Goal: Task Accomplishment & Management: Complete application form

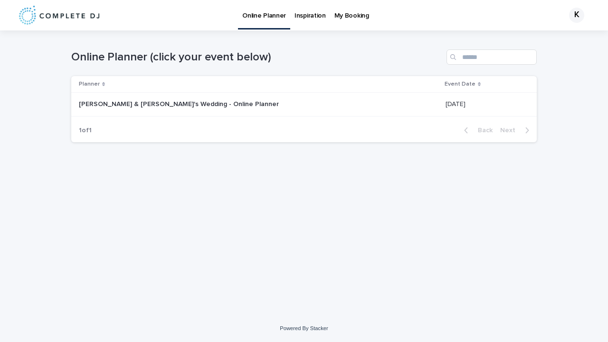
click at [173, 104] on p "[PERSON_NAME] & [PERSON_NAME]'s Wedding - Online Planner" at bounding box center [180, 103] width 202 height 10
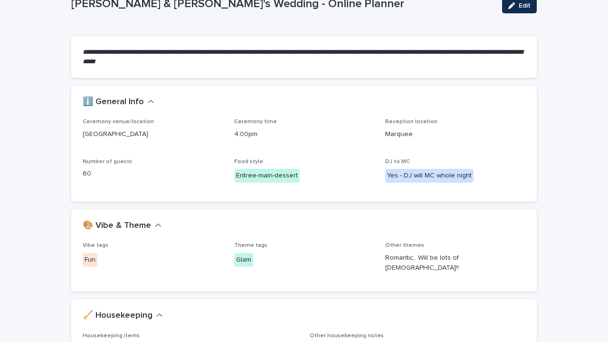
scroll to position [65, 0]
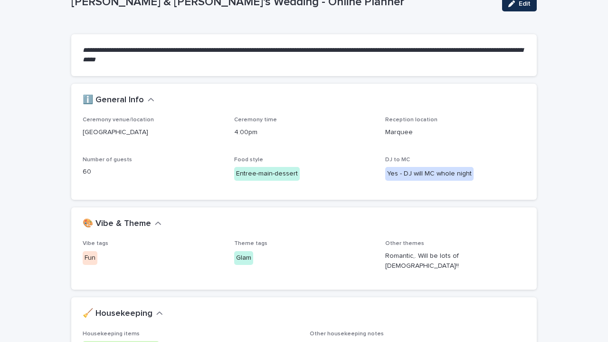
click at [245, 172] on div "Entree-main-dessert" at bounding box center [267, 174] width 66 height 14
click at [139, 100] on h2 "ℹ️ General Info" at bounding box center [113, 100] width 61 height 10
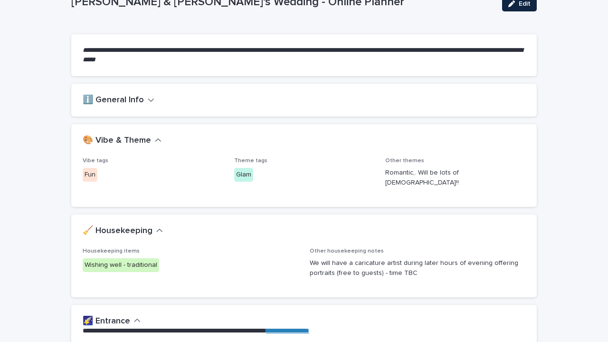
click at [519, 2] on span "Edit" at bounding box center [525, 3] width 12 height 7
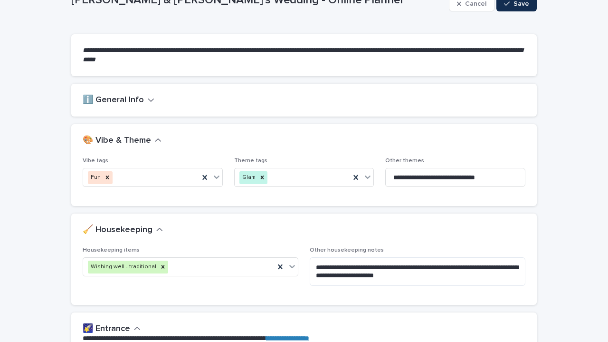
click at [133, 100] on h2 "ℹ️ General Info" at bounding box center [113, 100] width 61 height 10
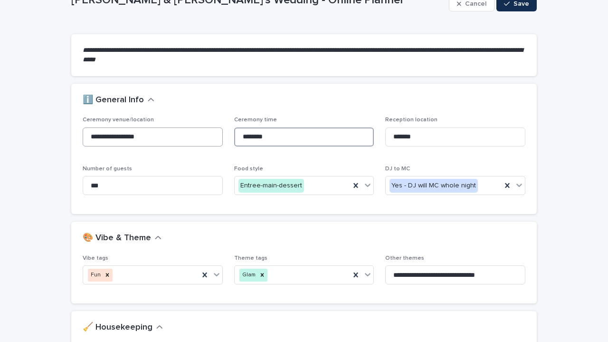
drag, startPoint x: 271, startPoint y: 140, endPoint x: 185, endPoint y: 139, distance: 86.0
click at [185, 139] on div "**********" at bounding box center [304, 159] width 443 height 86
type input "******"
click at [354, 185] on icon at bounding box center [356, 185] width 4 height 5
click at [341, 186] on div "Select..." at bounding box center [298, 186] width 127 height 16
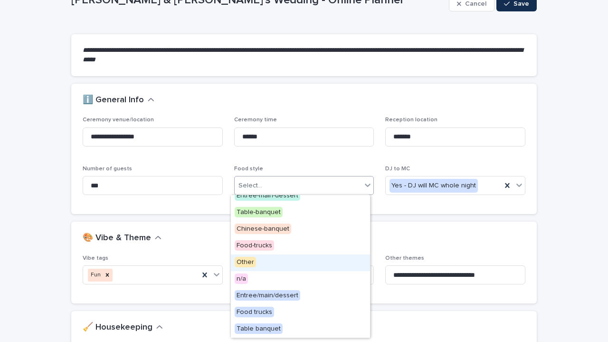
scroll to position [0, 0]
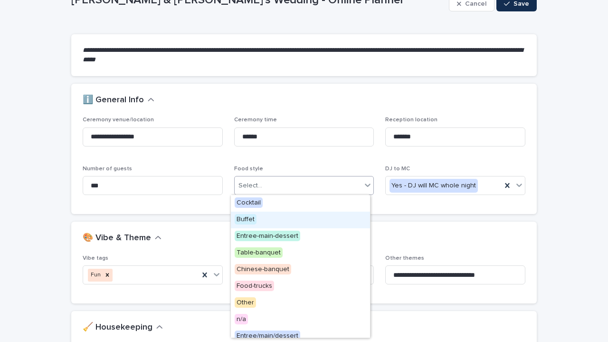
click at [295, 222] on div "Buffet" at bounding box center [300, 219] width 139 height 17
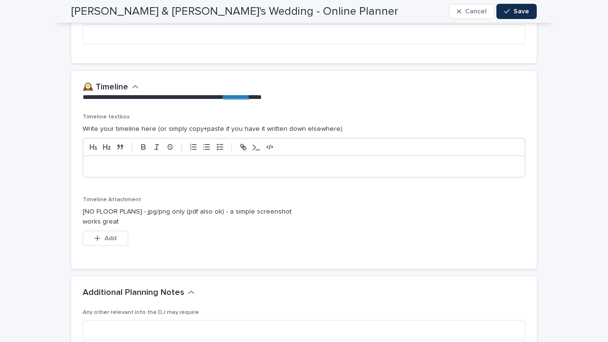
scroll to position [1782, 0]
click at [112, 226] on div "Timeline Attachment [NO FLOOR PLANS] - jpg/png only (pdf also ok) - a simple sc…" at bounding box center [191, 226] width 216 height 61
click at [106, 235] on span "Add" at bounding box center [111, 238] width 12 height 7
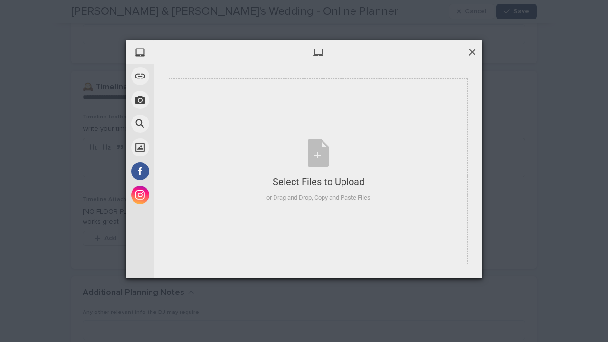
click at [473, 49] on span at bounding box center [472, 52] width 10 height 10
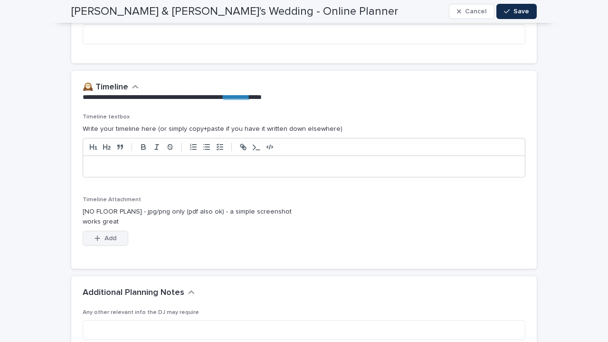
click at [114, 238] on button "Add" at bounding box center [106, 237] width 46 height 15
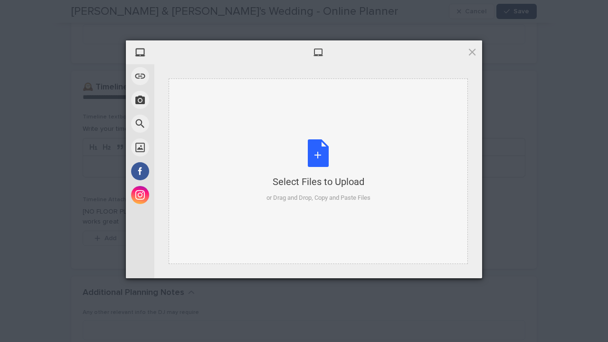
click at [299, 166] on div "Select Files to Upload or Drag and Drop, Copy and Paste Files" at bounding box center [319, 170] width 104 height 63
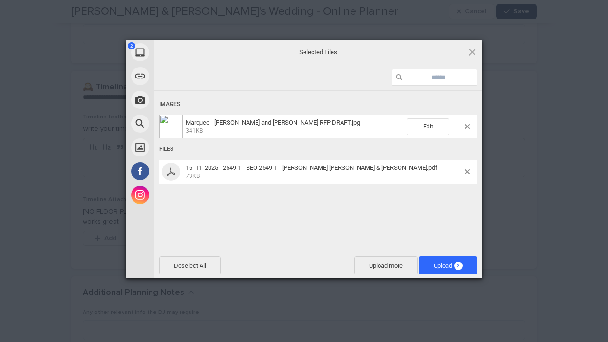
click at [322, 124] on span "Marquee - [PERSON_NAME] and [PERSON_NAME] RFP DRAFT.jpg 341KB" at bounding box center [295, 127] width 224 height 16
click at [434, 269] on span "Upload 2" at bounding box center [448, 265] width 58 height 18
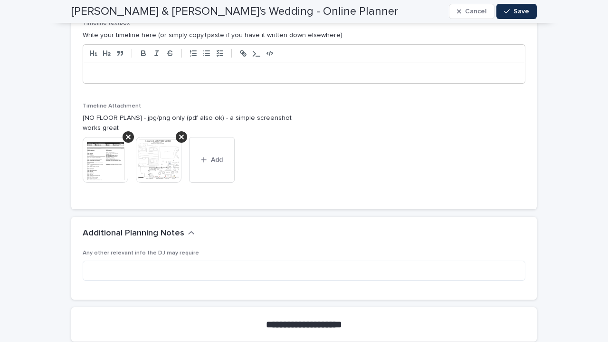
scroll to position [1872, 0]
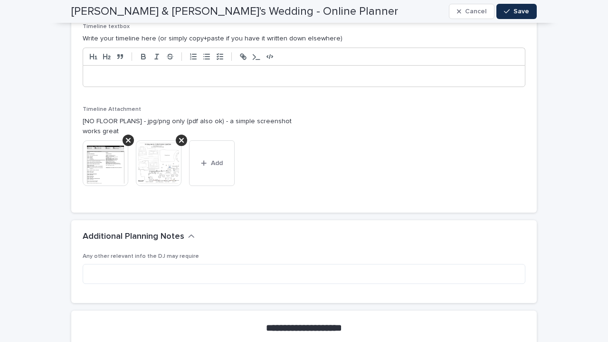
click at [149, 78] on p at bounding box center [304, 76] width 428 height 10
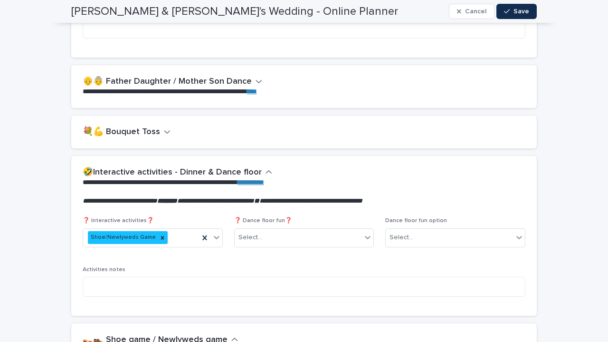
scroll to position [1305, 0]
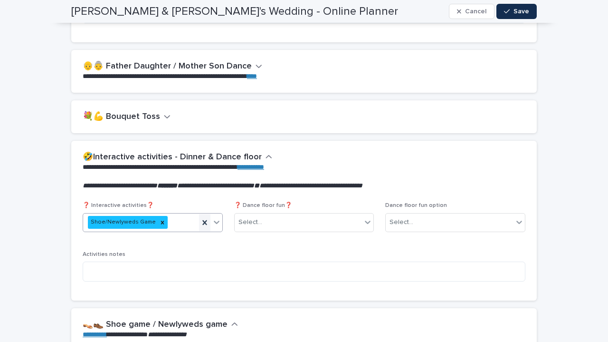
click at [202, 220] on icon at bounding box center [204, 222] width 4 height 5
click at [152, 209] on p "❓ Interactive activities❓" at bounding box center [153, 205] width 140 height 7
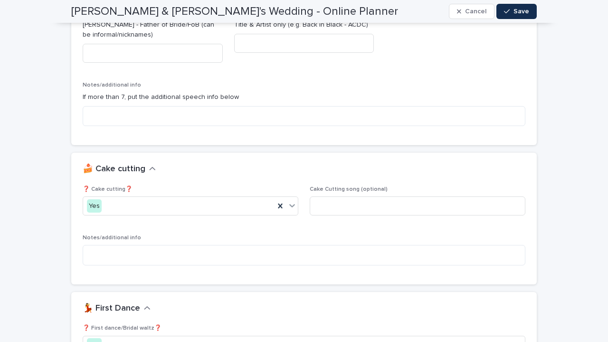
scroll to position [827, 0]
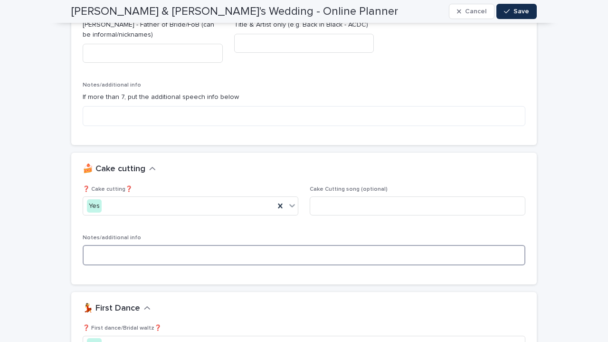
click at [159, 252] on textarea at bounding box center [304, 255] width 443 height 20
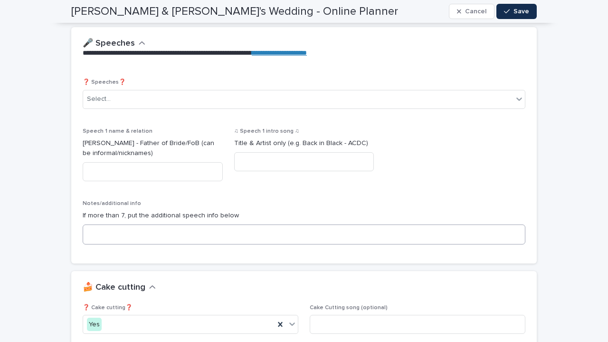
scroll to position [705, 0]
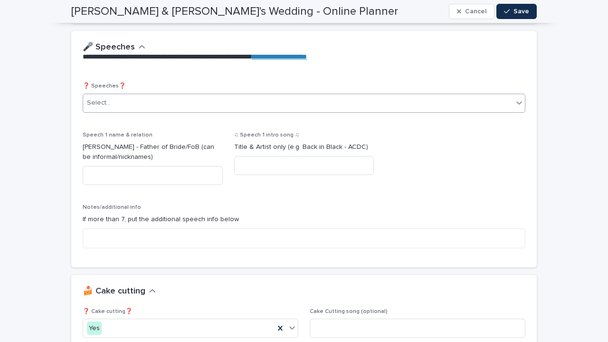
type textarea "**********"
click at [150, 107] on div "Select..." at bounding box center [298, 103] width 430 height 16
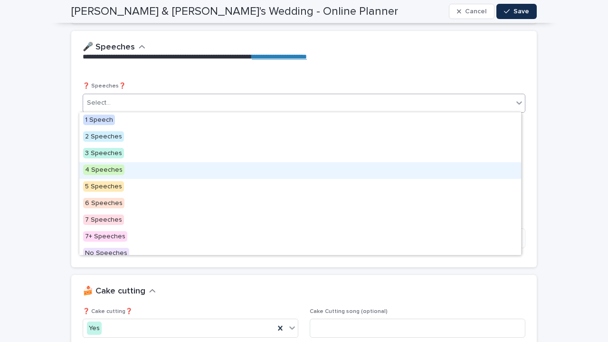
click at [123, 168] on div "4 Speeches" at bounding box center [300, 170] width 442 height 17
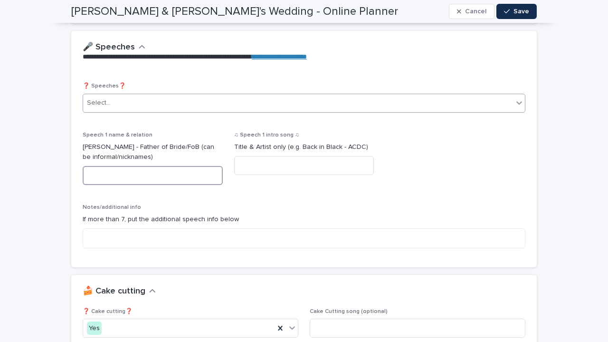
click at [131, 170] on input at bounding box center [153, 175] width 140 height 19
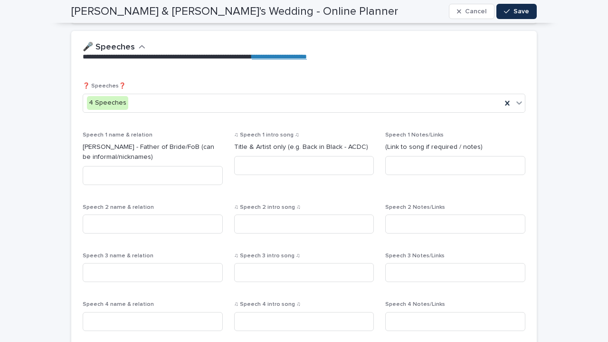
click at [143, 234] on div "Speech 2 name & relation" at bounding box center [153, 222] width 140 height 37
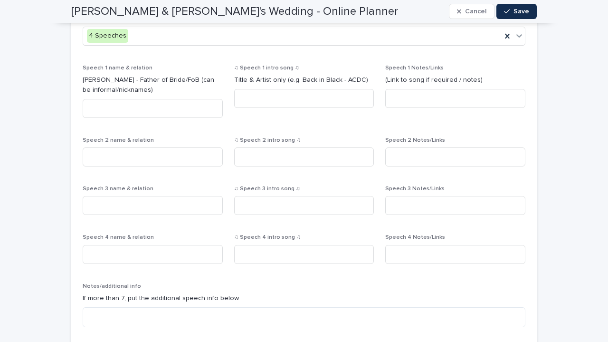
scroll to position [773, 0]
click at [143, 107] on input at bounding box center [153, 107] width 140 height 19
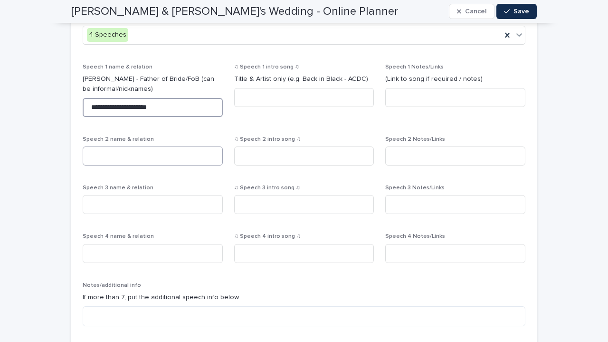
type input "**********"
click at [123, 155] on input at bounding box center [153, 155] width 140 height 19
type input "**********"
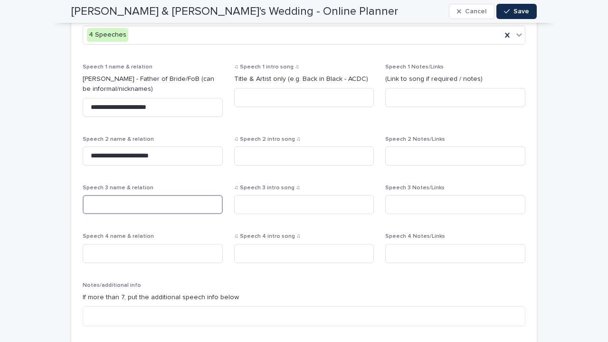
click at [122, 208] on input at bounding box center [153, 204] width 140 height 19
type input "**********"
click at [117, 253] on input at bounding box center [153, 253] width 140 height 19
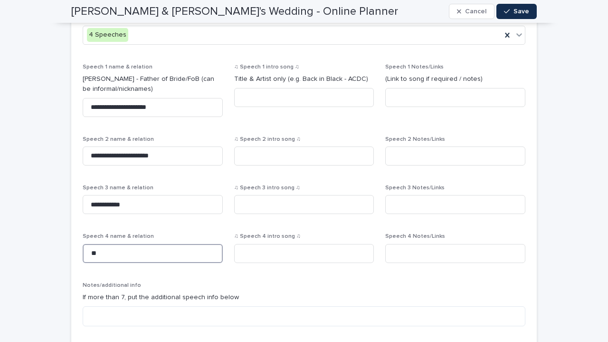
type input "*"
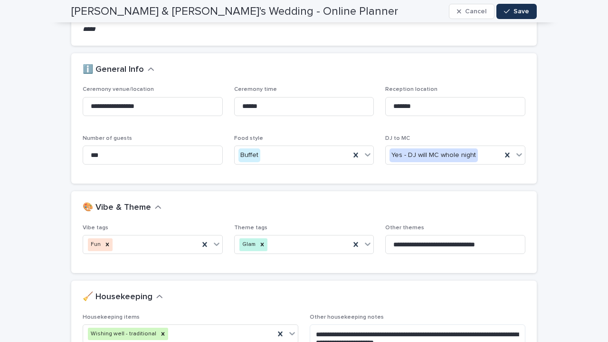
scroll to position [77, 0]
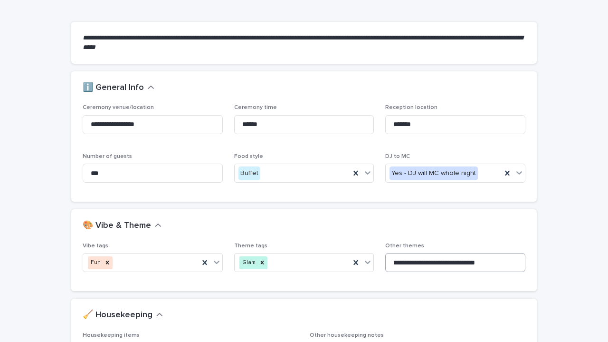
type input "**********"
drag, startPoint x: 485, startPoint y: 260, endPoint x: 361, endPoint y: 257, distance: 124.5
click at [361, 257] on div "**********" at bounding box center [304, 260] width 443 height 37
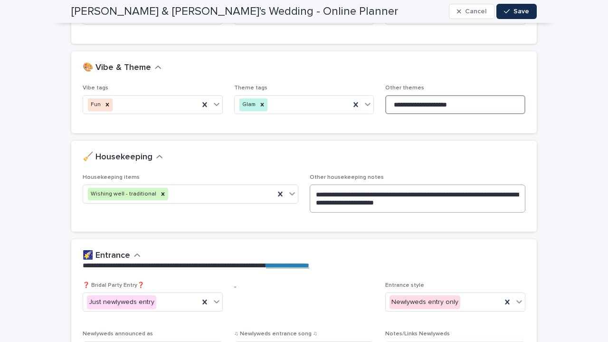
type input "**********"
click at [448, 204] on textarea "**********" at bounding box center [418, 198] width 216 height 28
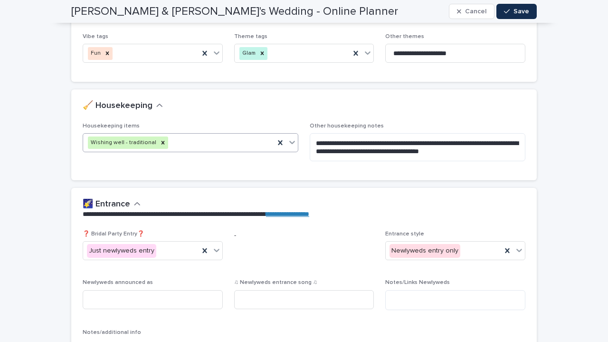
click at [209, 145] on div "Wishing well - traditional" at bounding box center [179, 142] width 192 height 17
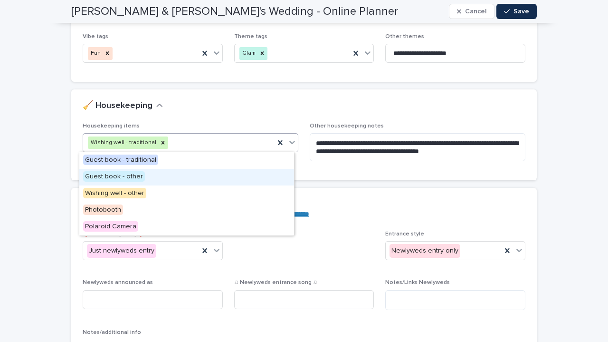
click at [186, 179] on div "Guest book - other" at bounding box center [186, 177] width 215 height 17
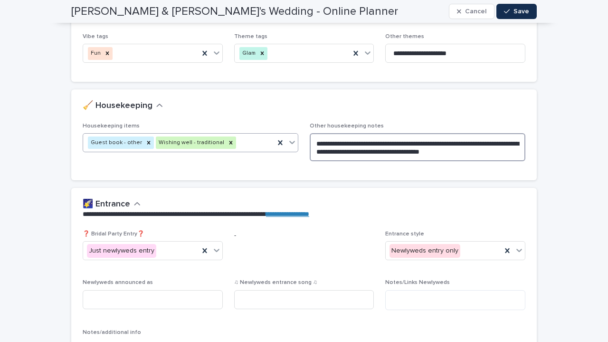
click at [488, 154] on textarea "**********" at bounding box center [418, 147] width 216 height 28
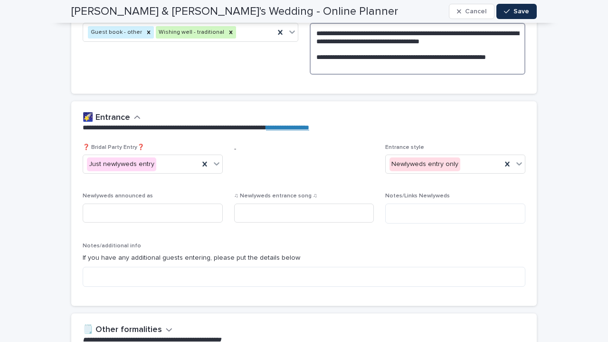
scroll to position [422, 0]
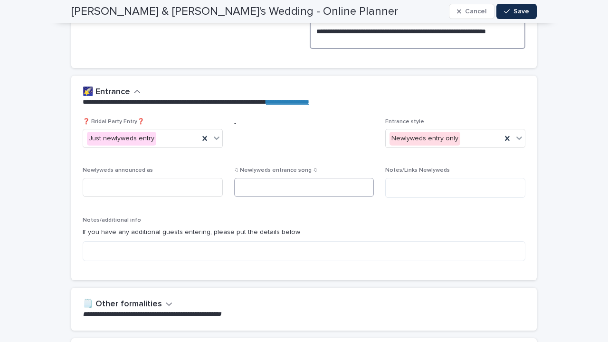
type textarea "**********"
click at [281, 185] on input at bounding box center [304, 187] width 140 height 19
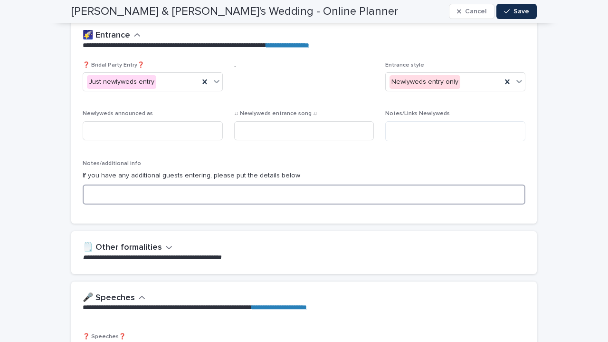
click at [260, 197] on textarea at bounding box center [304, 194] width 443 height 20
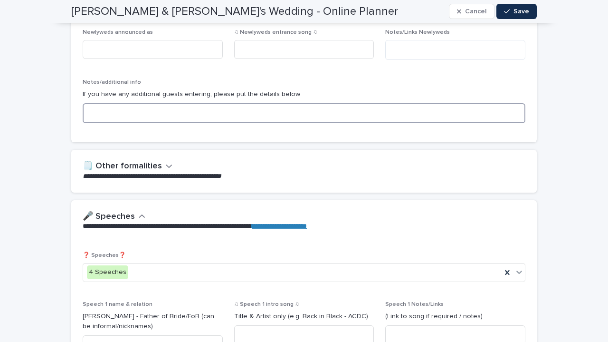
scroll to position [559, 0]
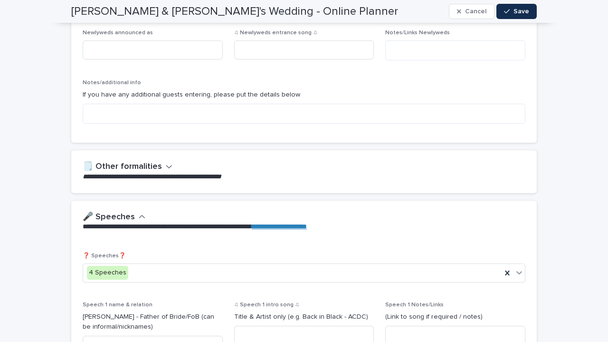
click at [144, 162] on h2 "🗒️ Other formalities" at bounding box center [122, 167] width 79 height 10
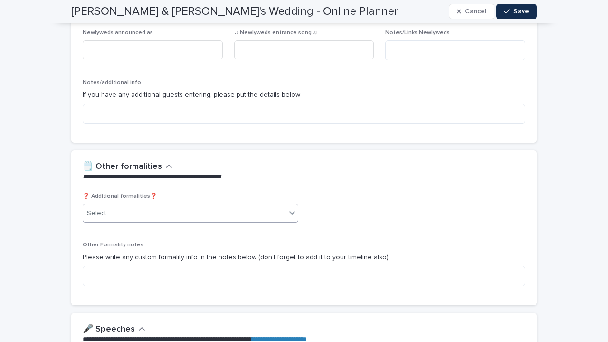
click at [199, 210] on div "Select..." at bounding box center [184, 213] width 203 height 16
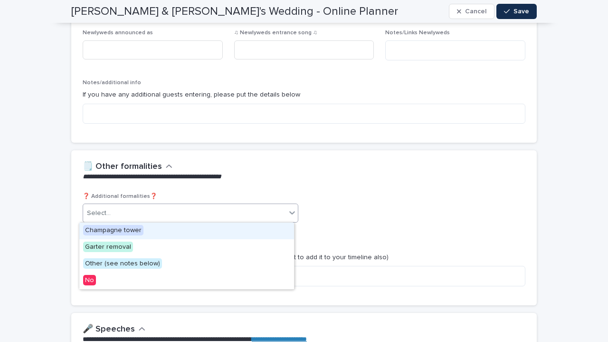
click at [341, 190] on div "**********" at bounding box center [304, 171] width 466 height 42
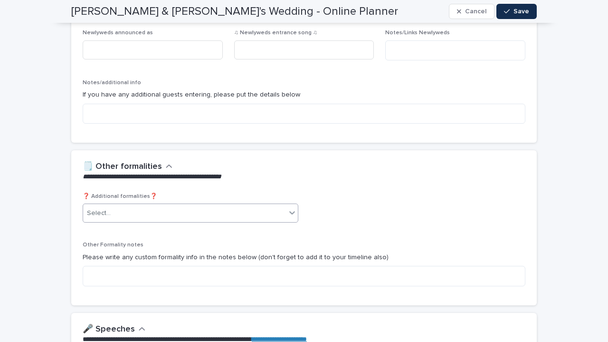
click at [275, 205] on div "Select..." at bounding box center [184, 213] width 203 height 16
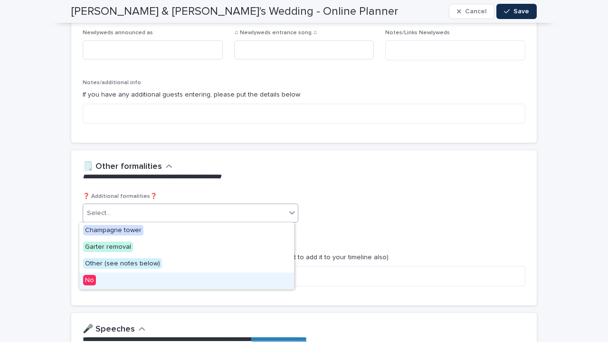
click at [210, 278] on div "No" at bounding box center [186, 280] width 215 height 17
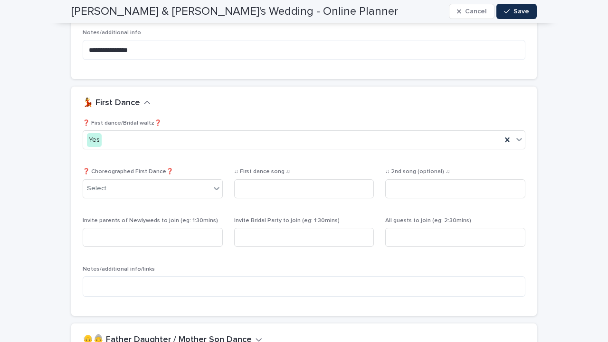
scroll to position [1302, 0]
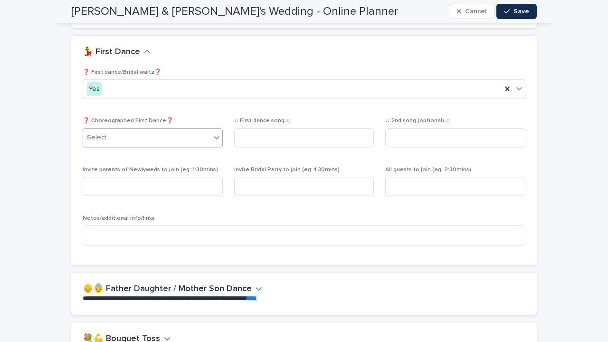
click at [188, 139] on div "Select..." at bounding box center [146, 138] width 127 height 16
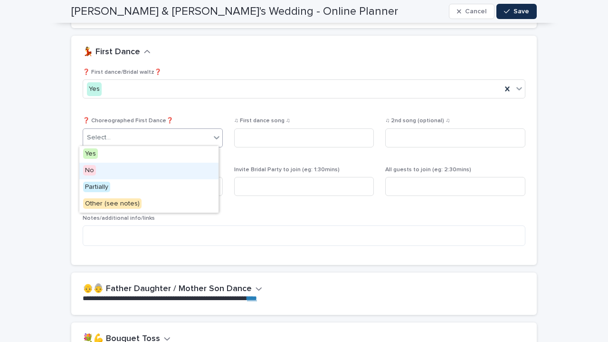
click at [148, 171] on div "No" at bounding box center [148, 171] width 139 height 17
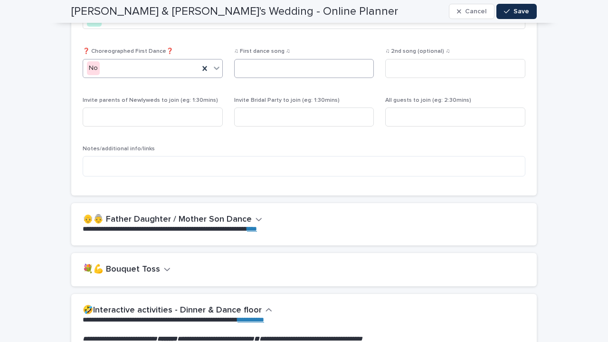
scroll to position [1371, 0]
click at [153, 116] on input at bounding box center [153, 117] width 140 height 19
type input "*********"
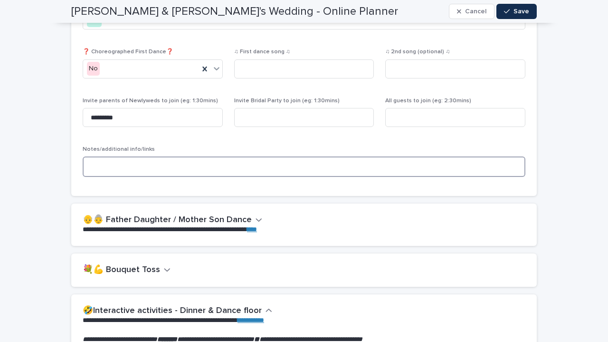
click at [133, 170] on textarea at bounding box center [304, 166] width 443 height 20
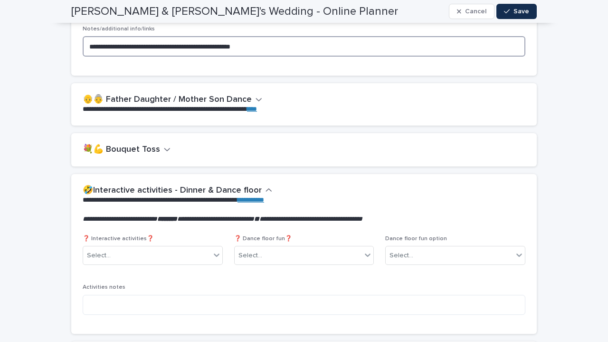
type textarea "**********"
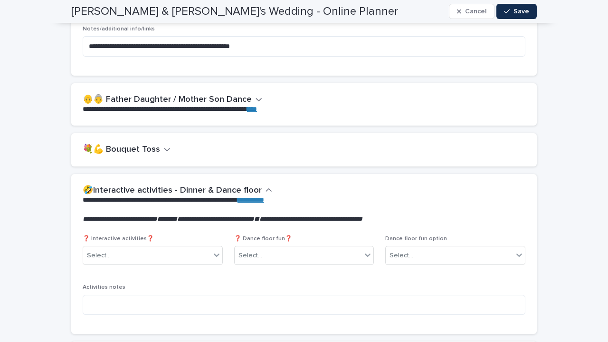
click at [248, 96] on button "👴👵 Father Daughter / Mother Son Dance" at bounding box center [173, 100] width 180 height 10
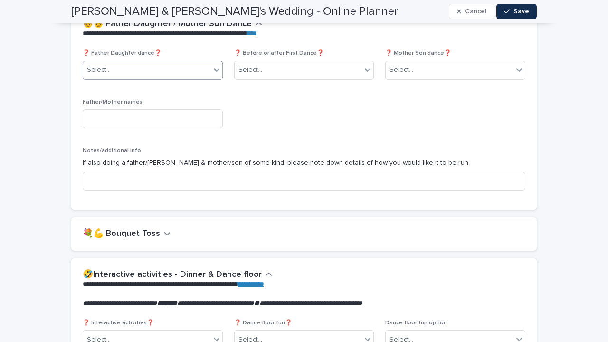
scroll to position [1570, 0]
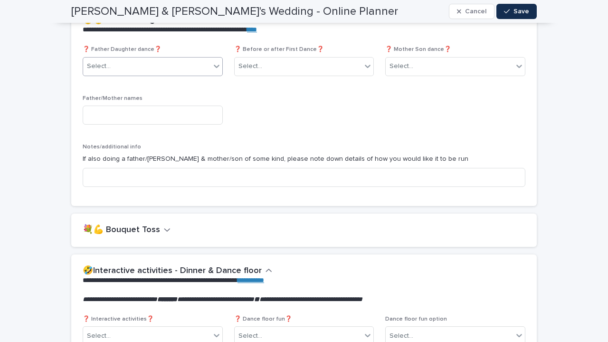
click at [163, 65] on div "Select..." at bounding box center [146, 66] width 127 height 16
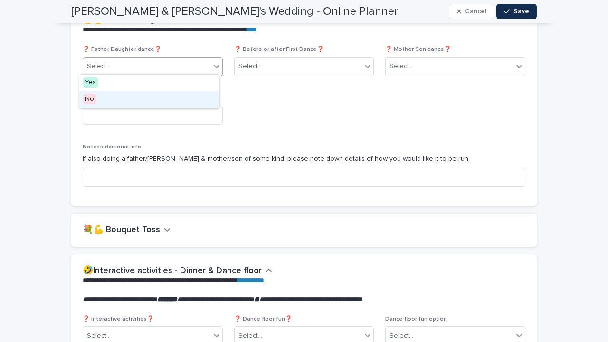
click at [131, 95] on div "No" at bounding box center [148, 99] width 139 height 17
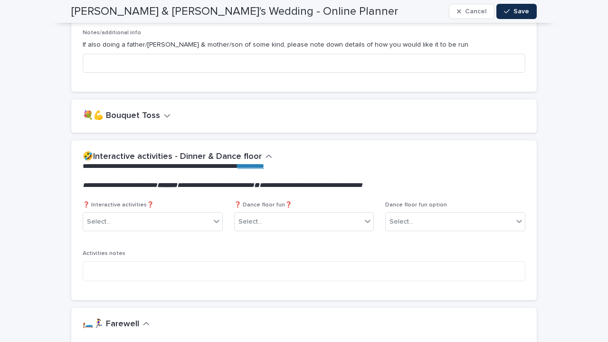
scroll to position [1700, 0]
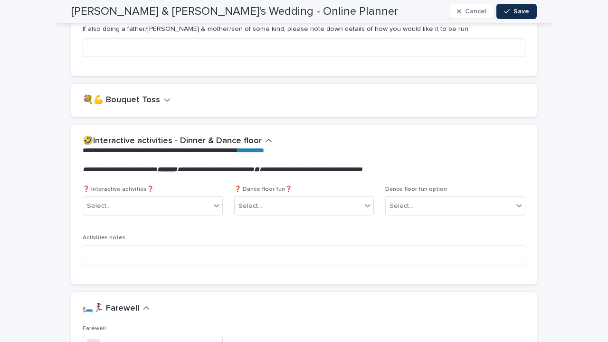
click at [164, 99] on icon "button" at bounding box center [167, 99] width 6 height 3
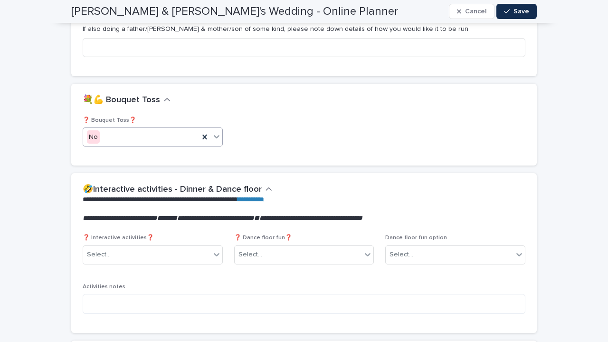
click at [135, 133] on div "No" at bounding box center [141, 137] width 116 height 16
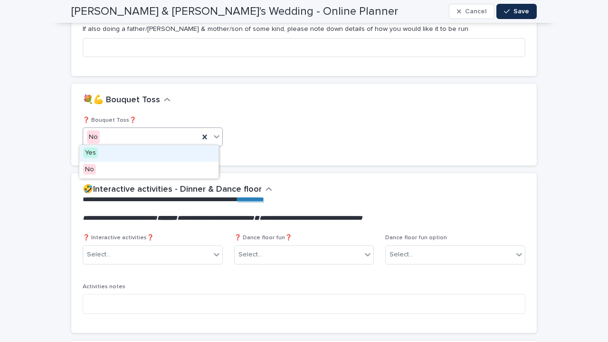
click at [115, 151] on div "Yes" at bounding box center [148, 153] width 139 height 17
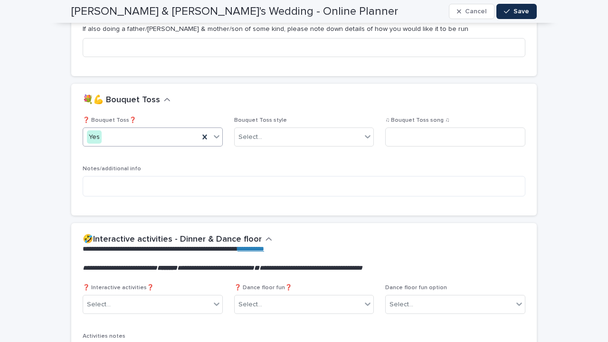
click at [87, 137] on div "Yes" at bounding box center [94, 137] width 15 height 14
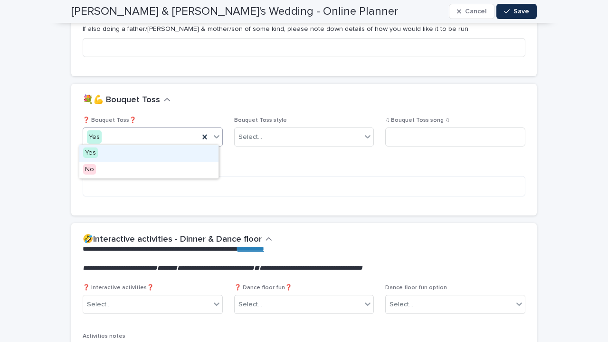
click at [289, 160] on div "❓ Bouquet Toss❓ option Yes, selected. option Yes focused, 1 of 2. 2 results ava…" at bounding box center [304, 160] width 443 height 87
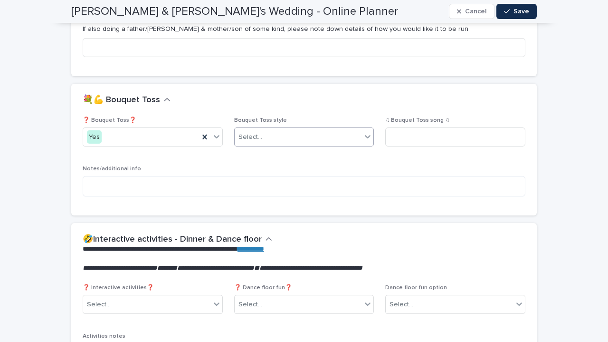
click at [307, 138] on div "Select..." at bounding box center [298, 137] width 127 height 16
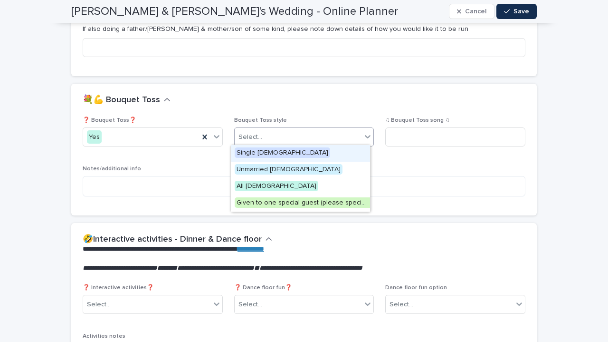
click at [288, 107] on div "💐💪 Bouquet Toss" at bounding box center [304, 100] width 466 height 33
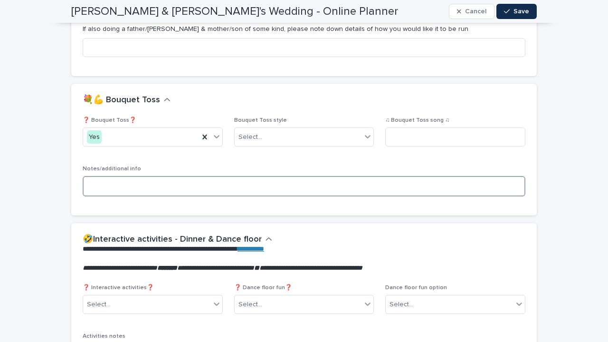
click at [217, 183] on textarea at bounding box center [304, 186] width 443 height 20
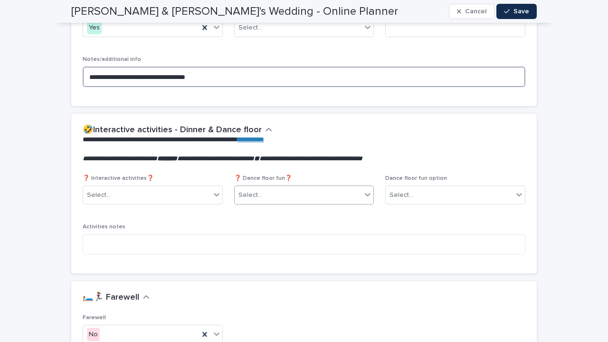
scroll to position [1887, 0]
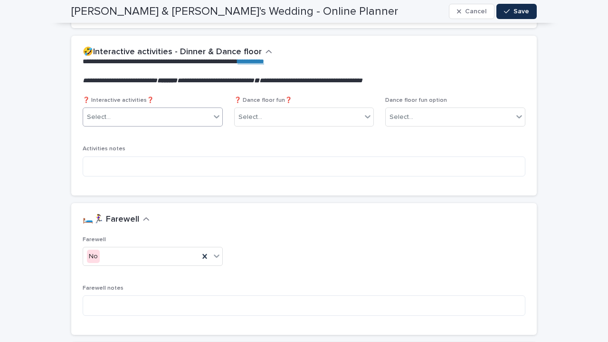
type textarea "**********"
click at [175, 119] on div "Select..." at bounding box center [146, 117] width 127 height 16
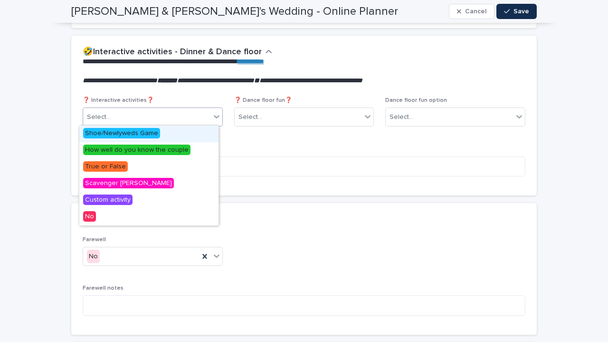
click at [178, 94] on div "**********" at bounding box center [304, 66] width 466 height 61
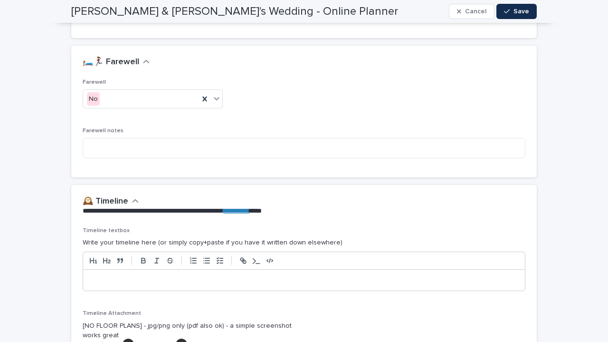
scroll to position [2044, 0]
click at [164, 100] on div "No" at bounding box center [141, 100] width 116 height 16
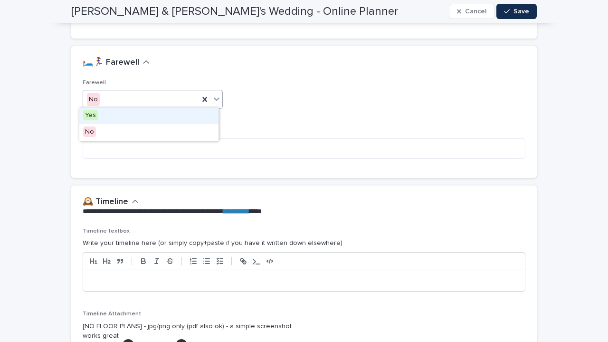
click at [261, 88] on div "Farewell option Yes focused, 1 of 2. 2 results available. Use Up and Down to ch…" at bounding box center [304, 122] width 443 height 87
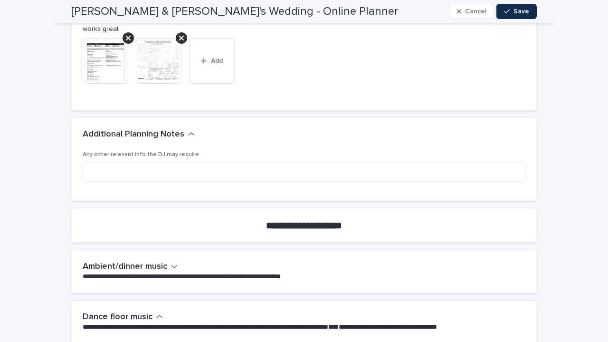
scroll to position [2484, 0]
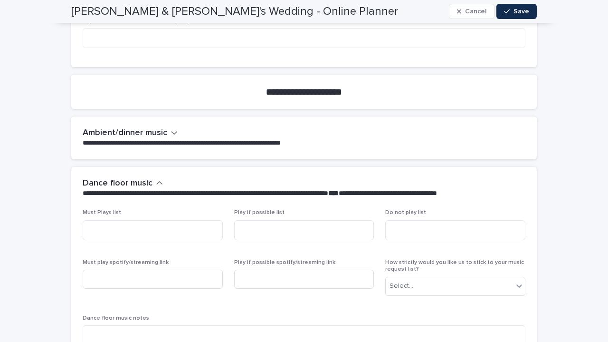
click at [166, 131] on button "Ambient/dinner music" at bounding box center [130, 133] width 95 height 10
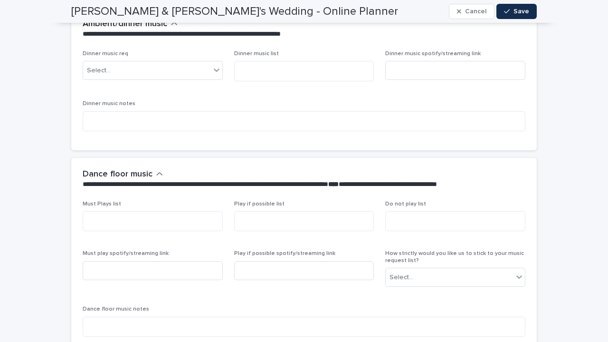
scroll to position [2592, 0]
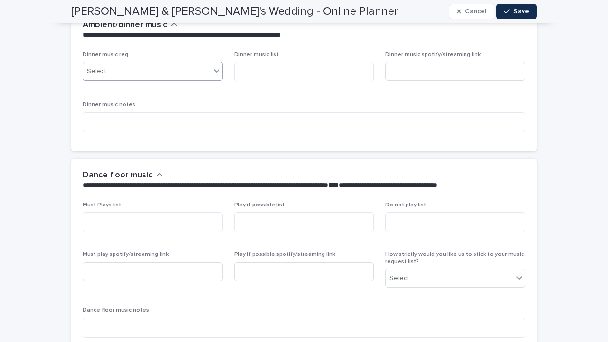
click at [135, 73] on div "Select..." at bounding box center [146, 72] width 127 height 16
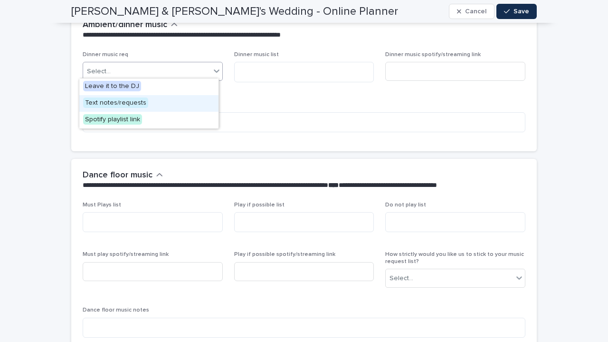
click at [156, 102] on div "Text notes/requests" at bounding box center [148, 103] width 139 height 17
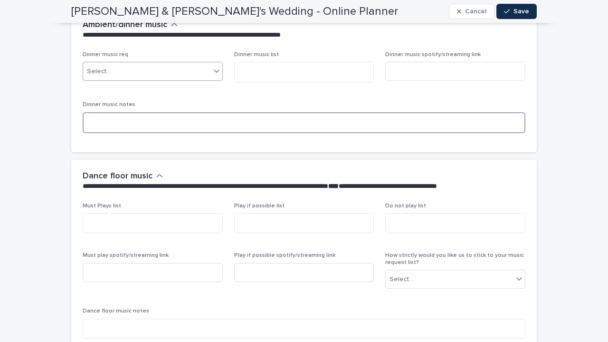
click at [130, 122] on textarea at bounding box center [304, 122] width 443 height 21
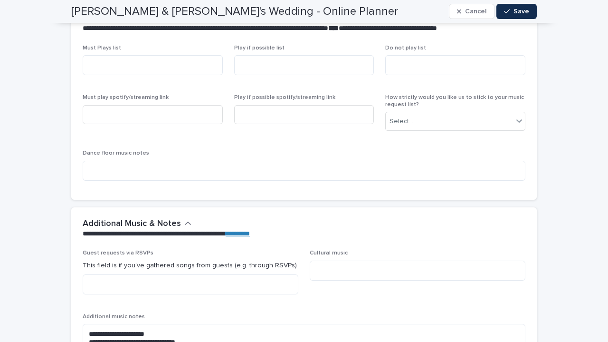
scroll to position [2748, 0]
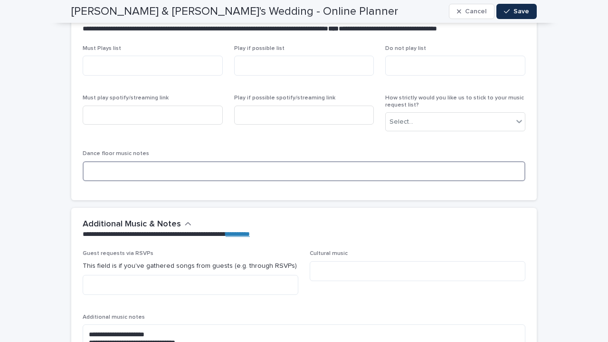
click at [108, 173] on textarea at bounding box center [304, 171] width 443 height 20
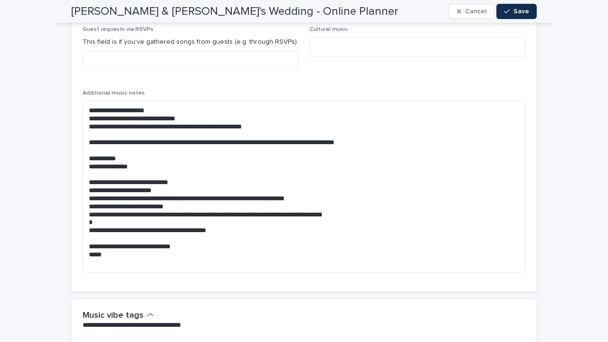
scroll to position [2972, 0]
type textarea "**********"
click at [165, 164] on textarea "**********" at bounding box center [304, 186] width 443 height 172
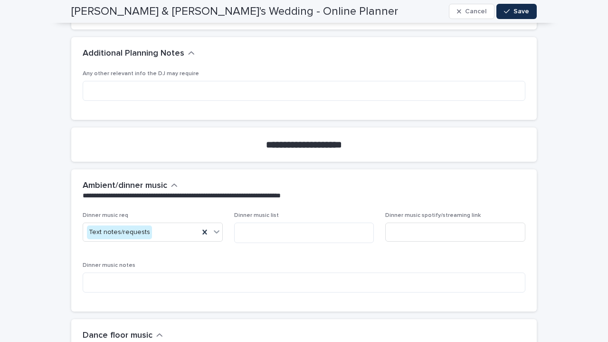
scroll to position [2419, 0]
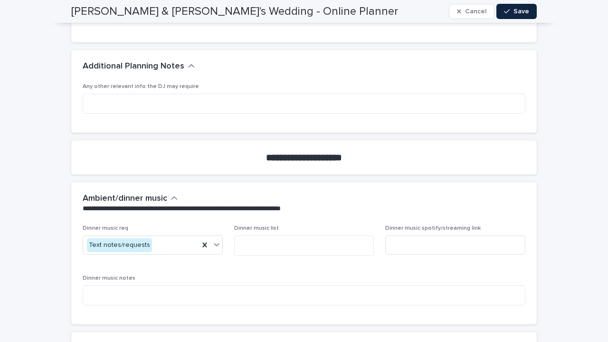
click at [503, 6] on button "Save" at bounding box center [517, 11] width 40 height 15
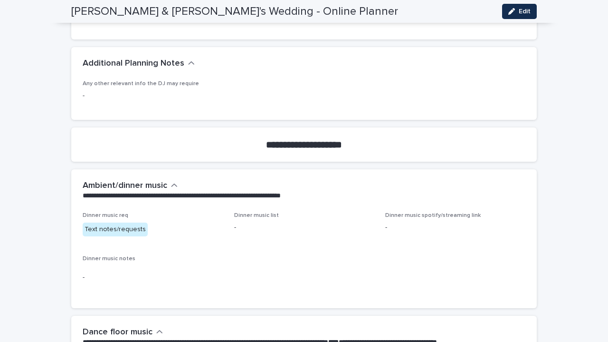
scroll to position [1833, 0]
